Goal: Task Accomplishment & Management: Use online tool/utility

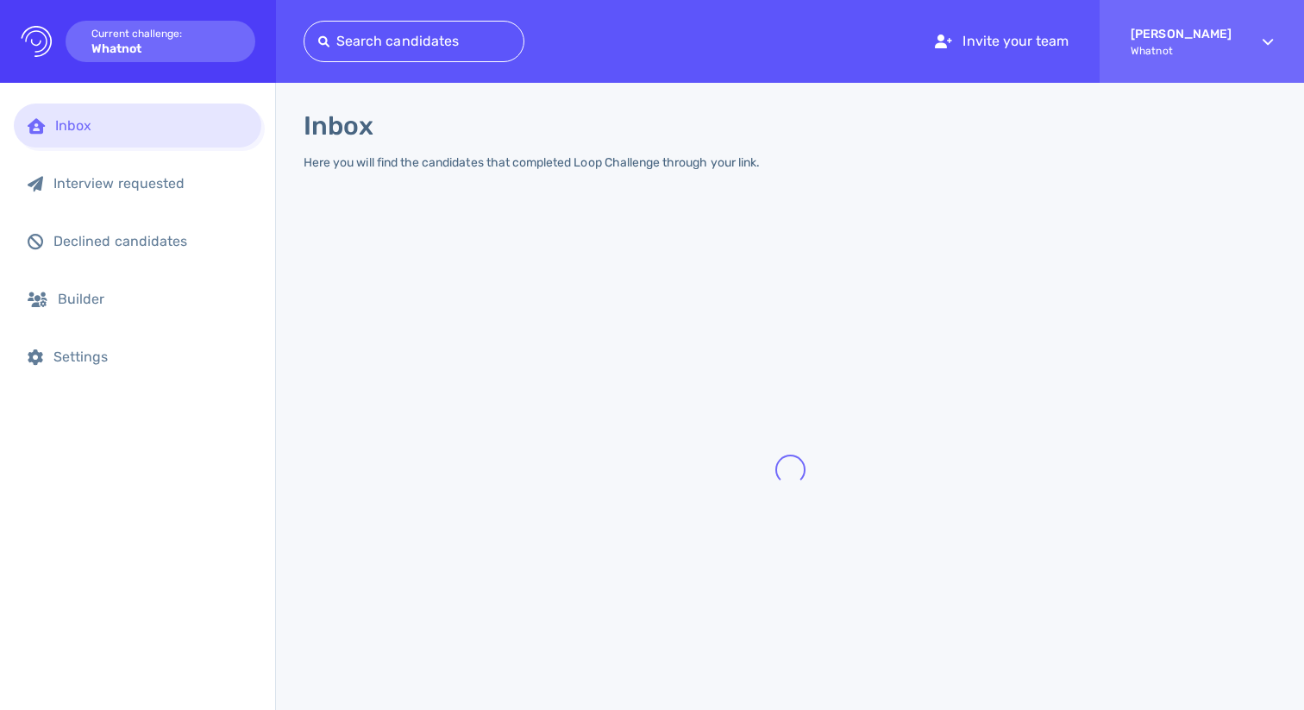
click at [379, 44] on div at bounding box center [413, 41] width 191 height 24
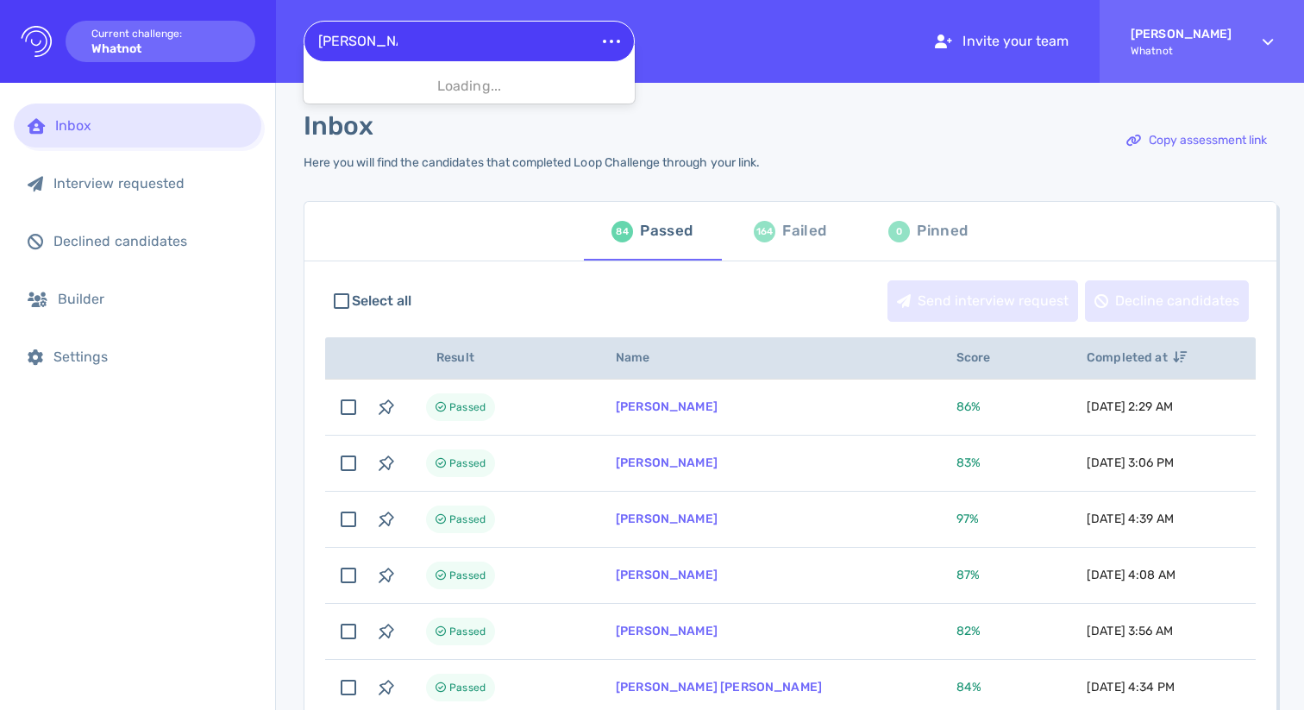
type input "[PERSON_NAME]"
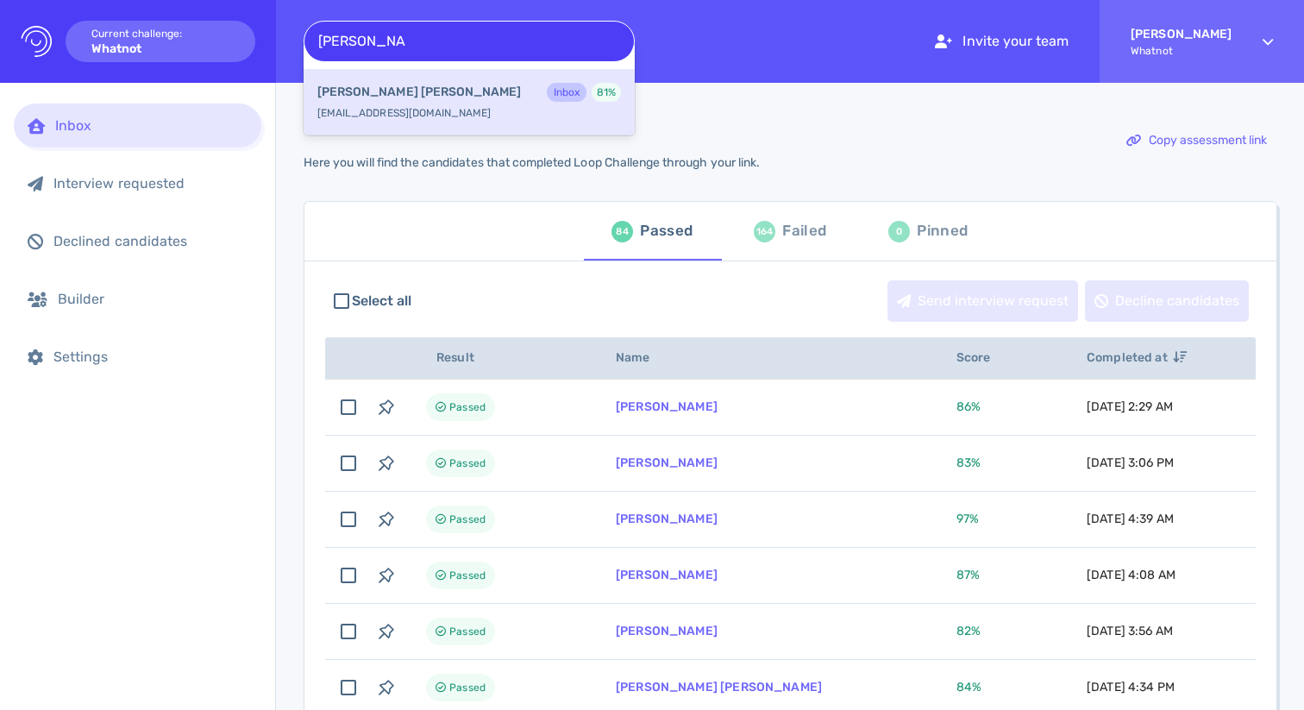
click at [429, 113] on div "[PERSON_NAME] Inbox 81 % [EMAIL_ADDRESS][DOMAIN_NAME]" at bounding box center [469, 102] width 331 height 66
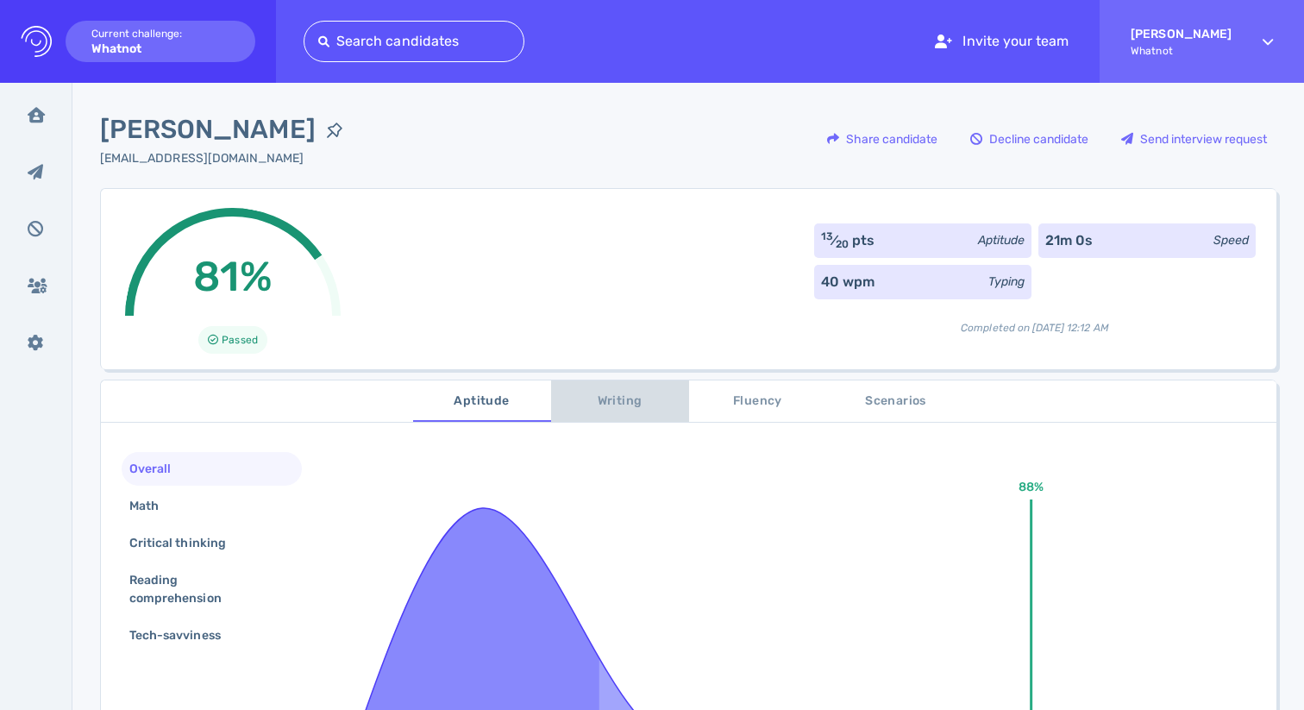
click at [614, 392] on span "Writing" at bounding box center [620, 402] width 117 height 22
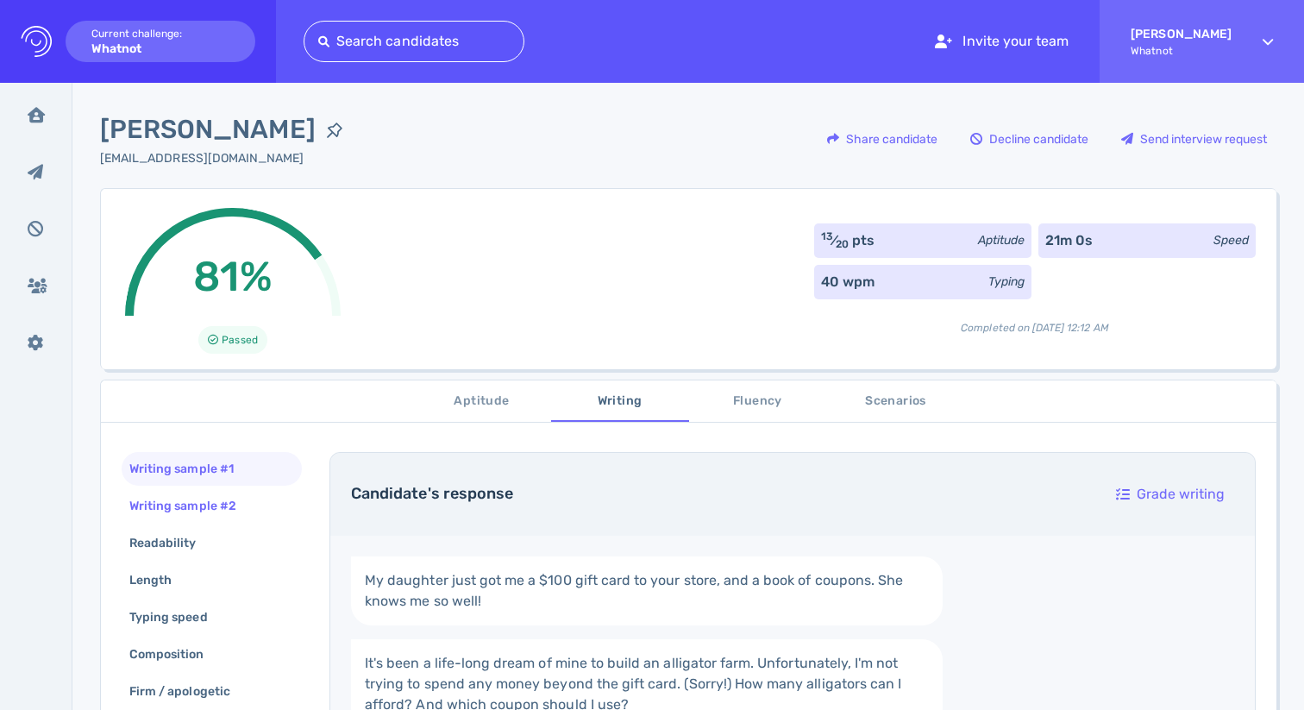
click at [273, 510] on div "Writing sample #2" at bounding box center [212, 506] width 180 height 34
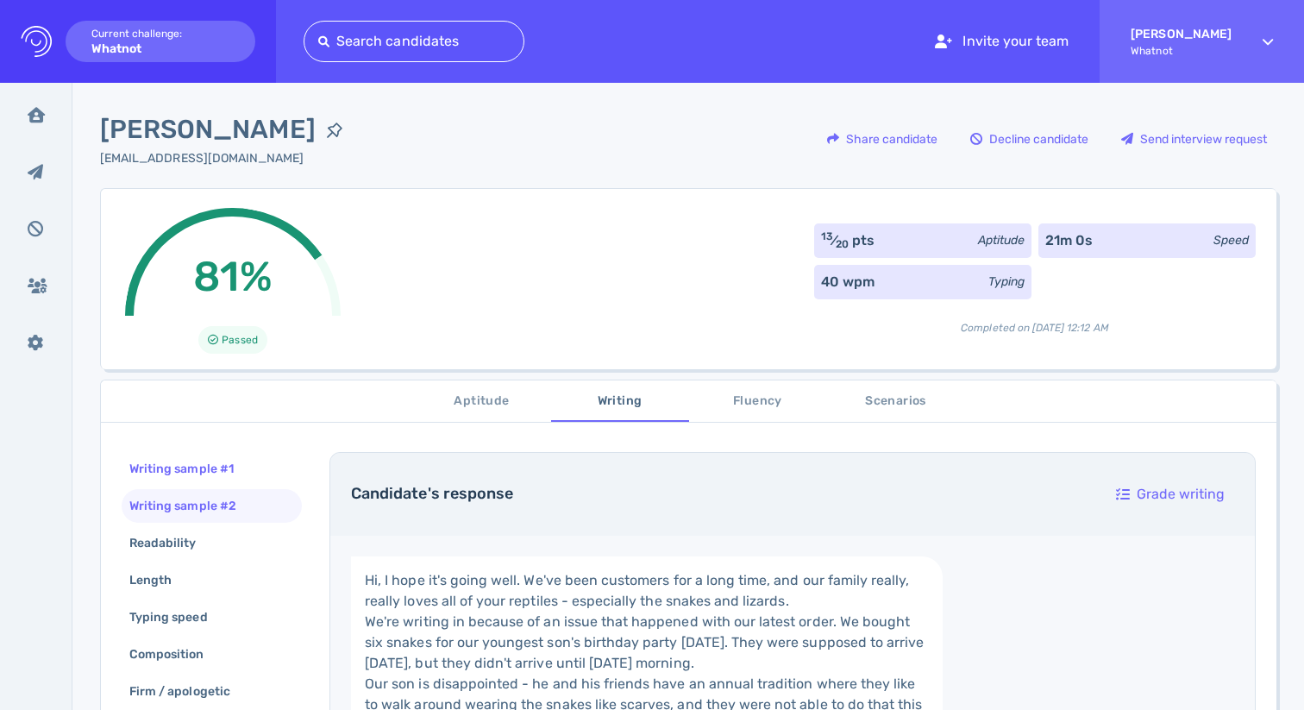
click at [273, 477] on div "Writing sample #1" at bounding box center [212, 469] width 180 height 34
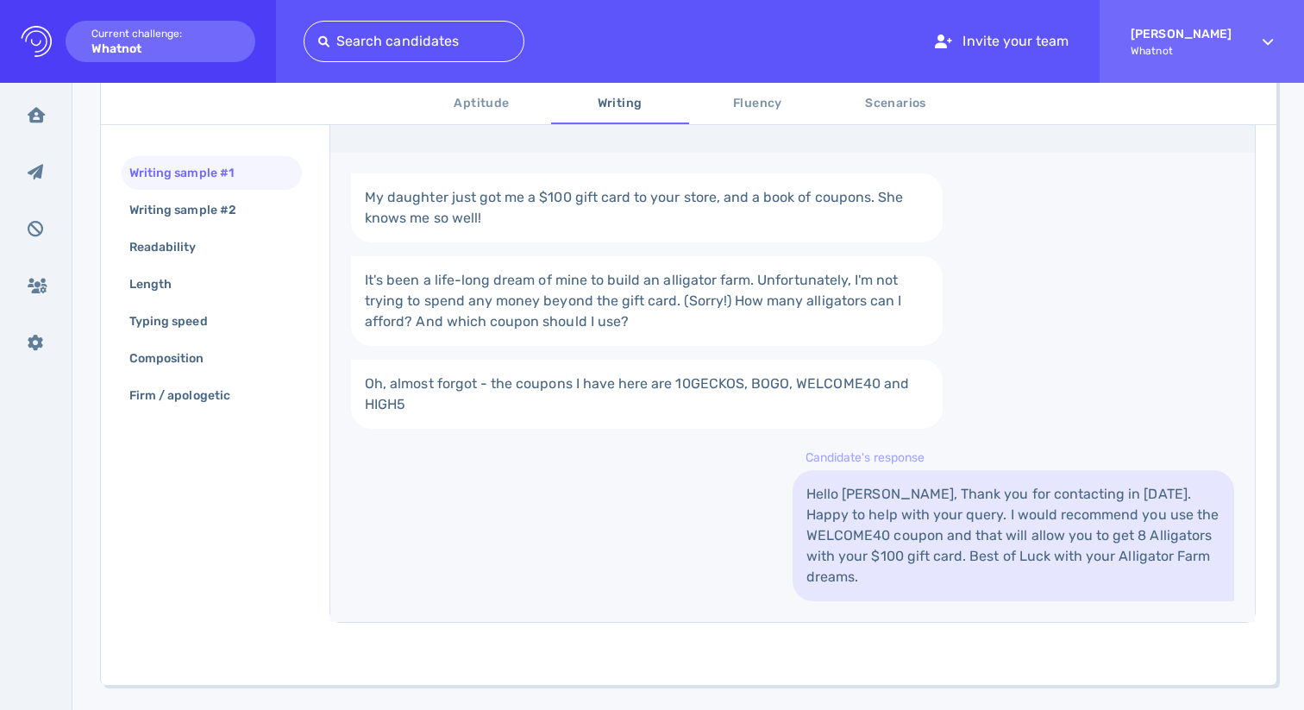
scroll to position [406, 0]
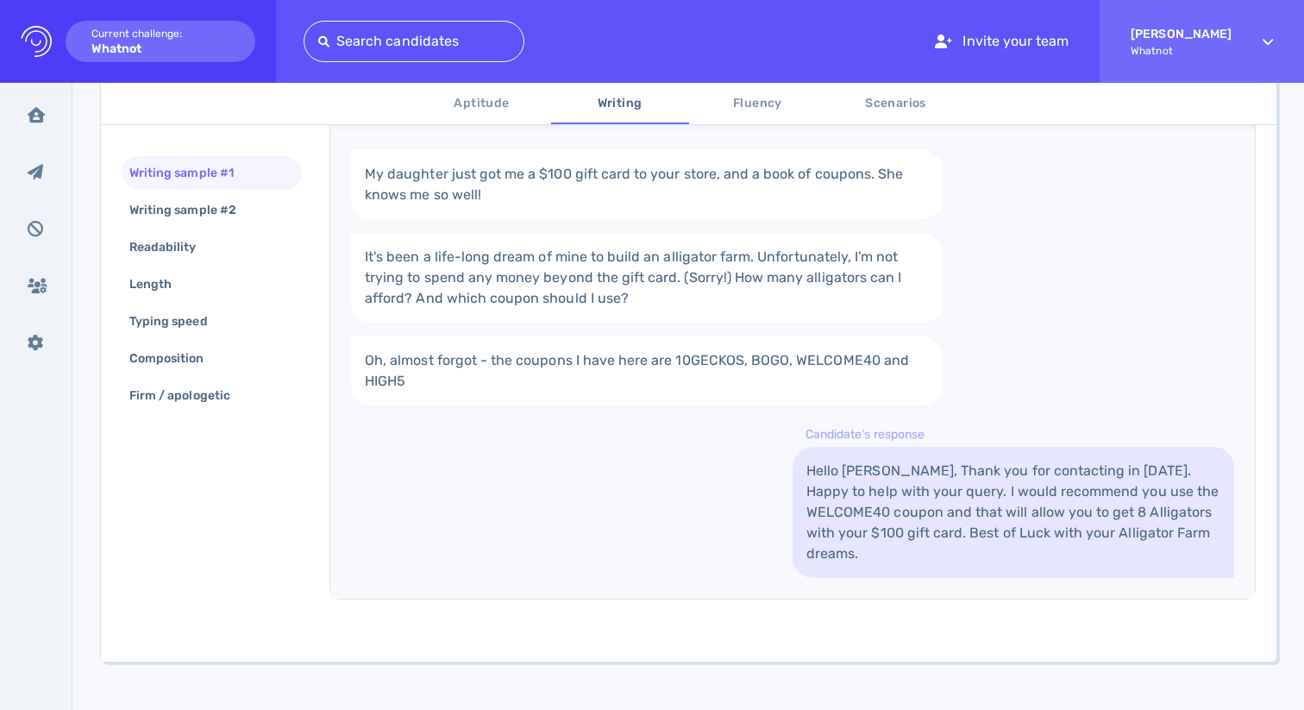
click at [201, 229] on div "Writing sample #1 Writing sample #2 Readability Length Typing speed Composition…" at bounding box center [212, 286] width 180 height 260
click at [204, 222] on div "Writing sample #2" at bounding box center [191, 210] width 131 height 25
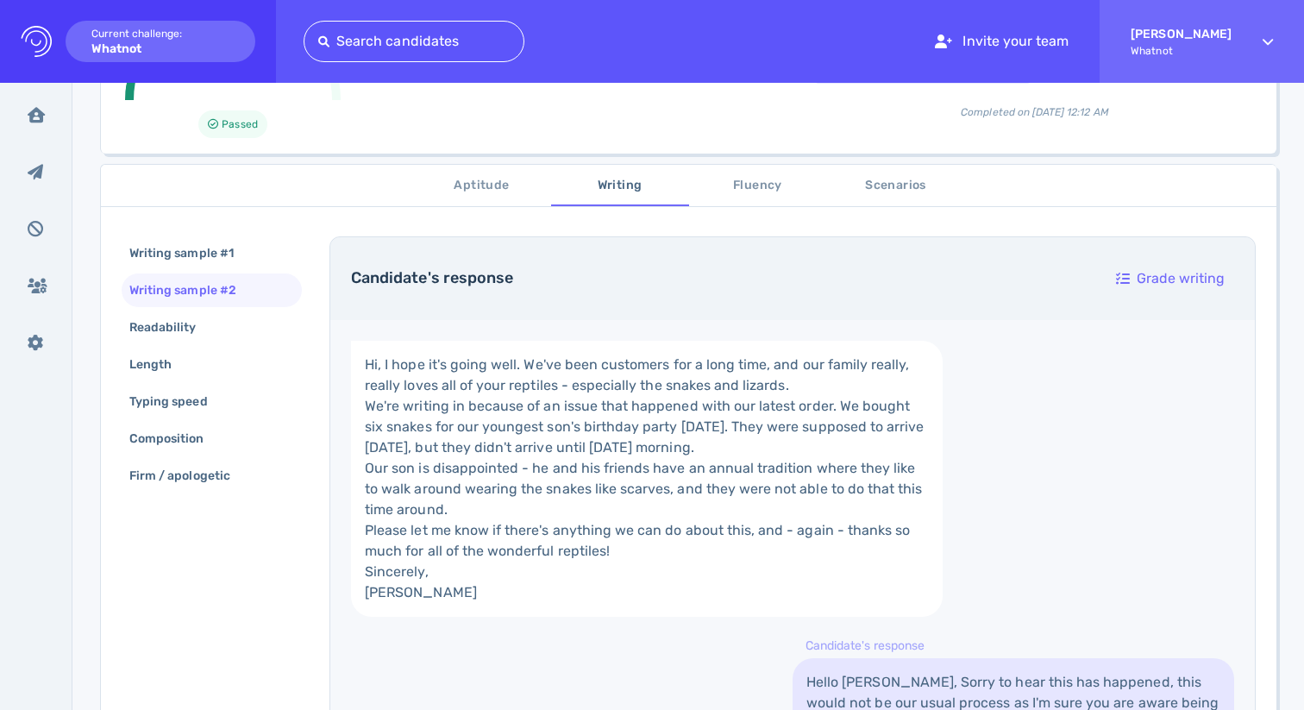
scroll to position [179, 0]
